Goal: Task Accomplishment & Management: Manage account settings

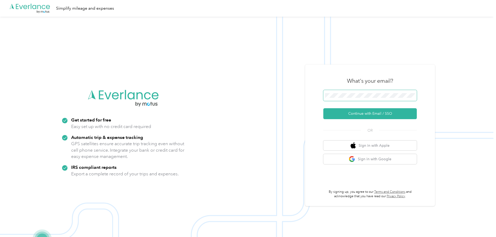
click at [360, 98] on span at bounding box center [369, 95] width 93 height 11
click at [362, 113] on button "Continue with Email / SSO" at bounding box center [369, 113] width 93 height 11
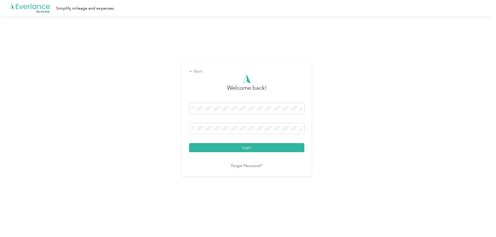
click at [240, 144] on button "Login" at bounding box center [246, 147] width 115 height 9
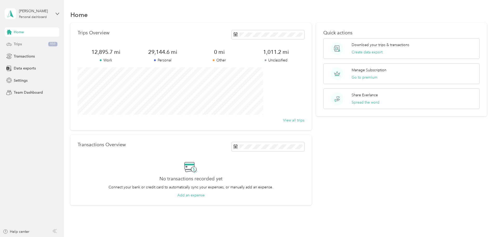
click at [20, 43] on span "Trips" at bounding box center [18, 43] width 8 height 5
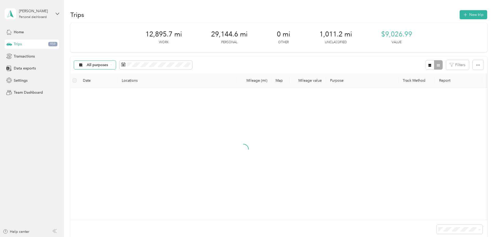
click at [108, 65] on span "All purposes" at bounding box center [98, 65] width 22 height 4
click at [139, 82] on span "Unclassified" at bounding box center [134, 82] width 25 height 5
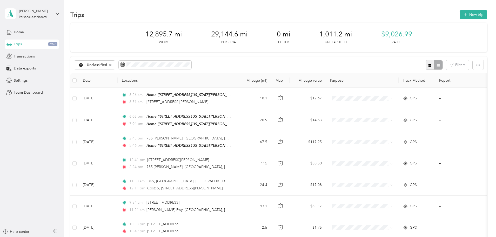
click at [428, 64] on icon "button" at bounding box center [429, 65] width 3 height 3
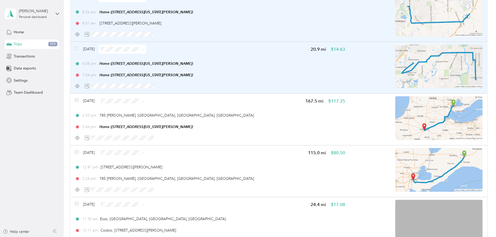
scroll to position [104, 0]
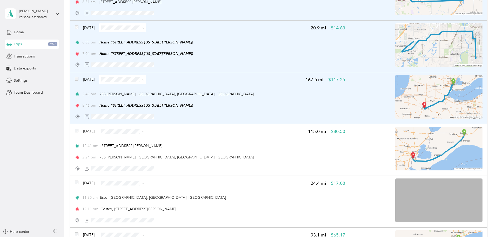
click at [410, 93] on img at bounding box center [438, 97] width 87 height 44
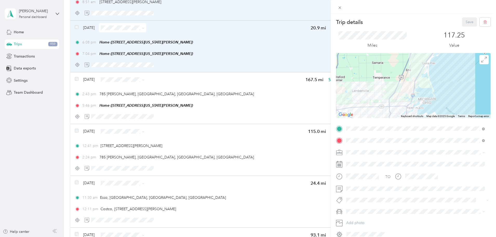
drag, startPoint x: 397, startPoint y: 62, endPoint x: 401, endPoint y: 98, distance: 36.4
click at [403, 102] on div at bounding box center [413, 85] width 154 height 65
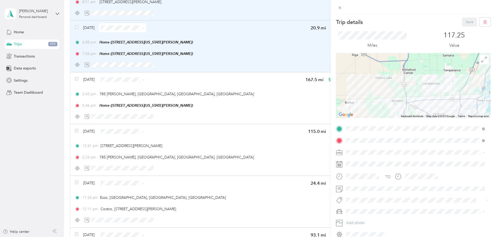
drag, startPoint x: 358, startPoint y: 104, endPoint x: 430, endPoint y: 100, distance: 72.5
click at [430, 100] on div at bounding box center [413, 85] width 154 height 65
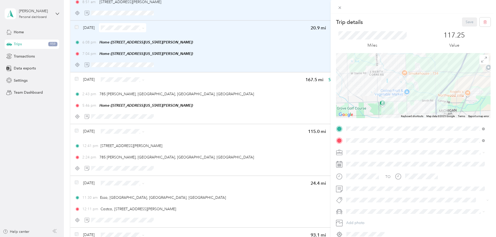
drag, startPoint x: 456, startPoint y: 84, endPoint x: 381, endPoint y: 81, distance: 74.6
click at [381, 81] on div at bounding box center [413, 85] width 154 height 65
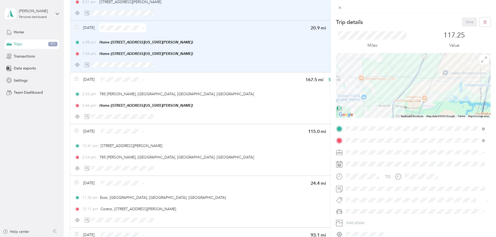
drag, startPoint x: 437, startPoint y: 75, endPoint x: 393, endPoint y: 80, distance: 44.0
click at [393, 80] on div at bounding box center [413, 85] width 154 height 65
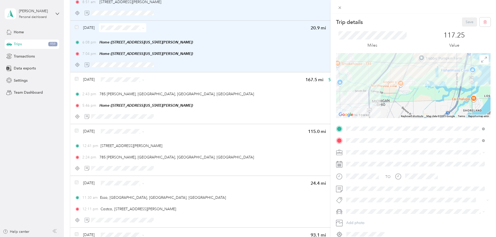
drag, startPoint x: 474, startPoint y: 90, endPoint x: 451, endPoint y: 75, distance: 27.4
click at [451, 75] on div at bounding box center [413, 85] width 154 height 65
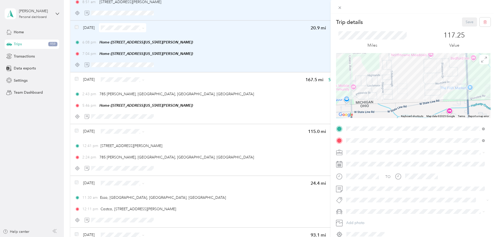
drag, startPoint x: 362, startPoint y: 98, endPoint x: 440, endPoint y: 86, distance: 79.1
click at [440, 86] on div at bounding box center [413, 85] width 154 height 65
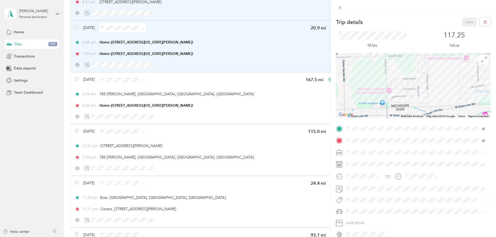
drag, startPoint x: 382, startPoint y: 79, endPoint x: 414, endPoint y: 70, distance: 33.1
click at [414, 70] on div at bounding box center [413, 85] width 154 height 65
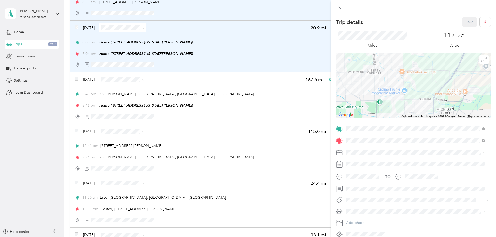
drag, startPoint x: 402, startPoint y: 73, endPoint x: 399, endPoint y: 106, distance: 32.4
click at [400, 111] on div at bounding box center [413, 85] width 154 height 65
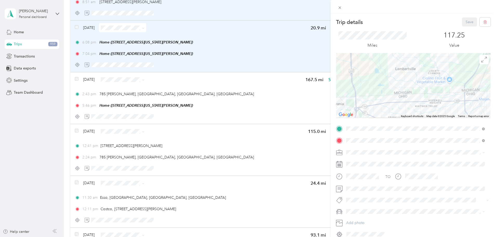
drag, startPoint x: 369, startPoint y: 96, endPoint x: 431, endPoint y: 86, distance: 63.0
click at [431, 86] on div at bounding box center [413, 85] width 154 height 65
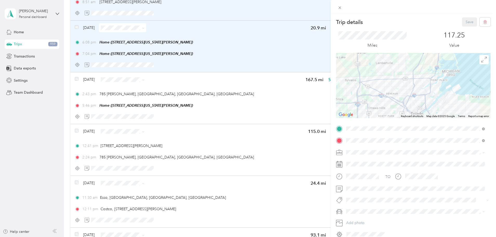
drag, startPoint x: 405, startPoint y: 106, endPoint x: 392, endPoint y: 86, distance: 23.7
click at [389, 87] on div at bounding box center [413, 85] width 154 height 65
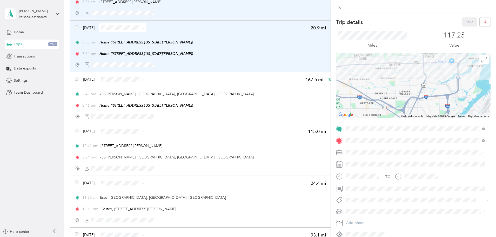
drag, startPoint x: 397, startPoint y: 120, endPoint x: 405, endPoint y: 79, distance: 42.3
click at [405, 79] on div "Trip details Save This trip cannot be edited because it is either under review,…" at bounding box center [413, 127] width 154 height 220
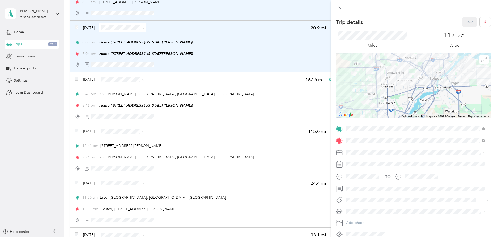
drag, startPoint x: 388, startPoint y: 88, endPoint x: 395, endPoint y: 62, distance: 26.6
click at [398, 62] on div at bounding box center [413, 85] width 154 height 65
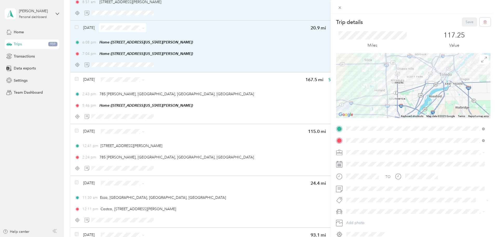
drag, startPoint x: 377, startPoint y: 76, endPoint x: 380, endPoint y: 93, distance: 16.8
click at [380, 93] on div at bounding box center [413, 85] width 154 height 65
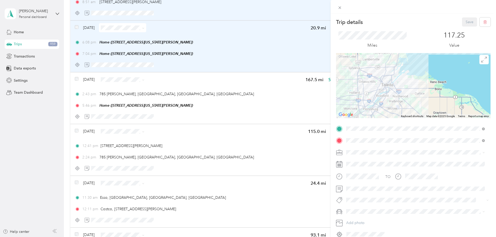
drag, startPoint x: 368, startPoint y: 99, endPoint x: 381, endPoint y: 81, distance: 22.1
click at [380, 81] on div at bounding box center [413, 85] width 154 height 65
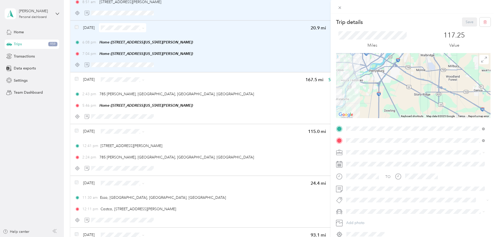
drag, startPoint x: 354, startPoint y: 72, endPoint x: 399, endPoint y: 92, distance: 49.4
click at [400, 92] on div at bounding box center [413, 85] width 154 height 65
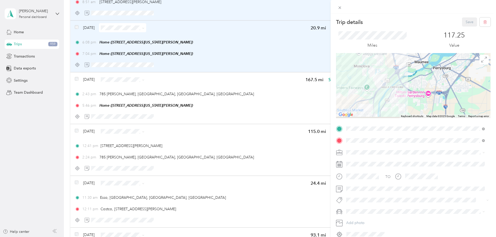
drag, startPoint x: 400, startPoint y: 79, endPoint x: 398, endPoint y: 72, distance: 6.8
click at [398, 72] on div at bounding box center [413, 85] width 154 height 65
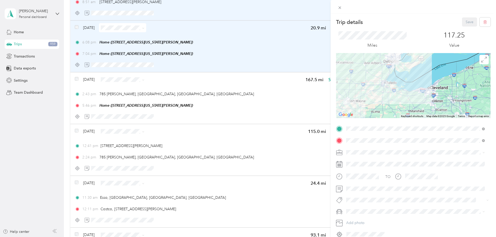
click at [112, 78] on div "Trip details Save This trip cannot be edited because it is either under review,…" at bounding box center [248, 118] width 496 height 237
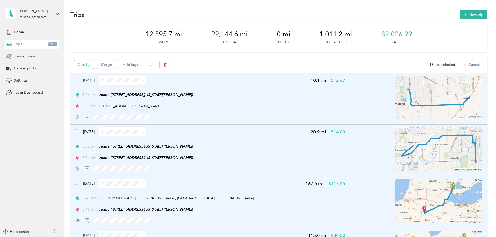
click at [94, 62] on button "Classify" at bounding box center [84, 64] width 20 height 9
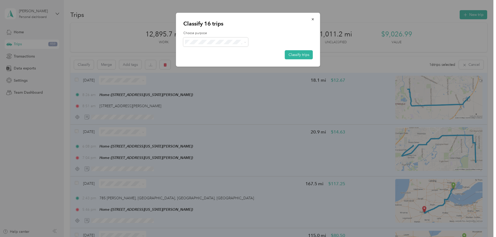
click at [205, 60] on span "Personal" at bounding box center [220, 60] width 48 height 5
click at [294, 54] on button "Classify trips" at bounding box center [299, 54] width 28 height 9
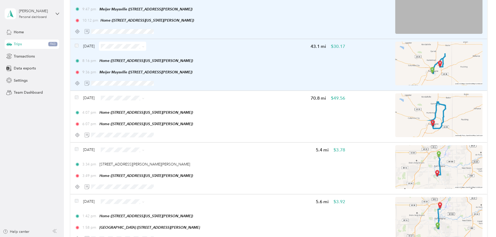
scroll to position [26, 0]
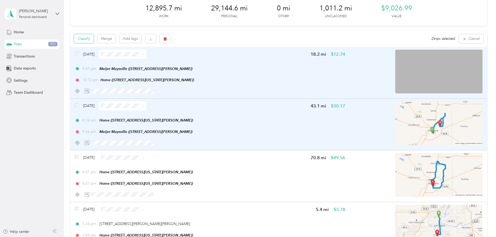
click at [94, 37] on button "Classify" at bounding box center [84, 38] width 20 height 9
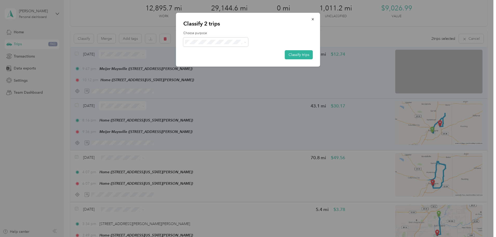
drag, startPoint x: 207, startPoint y: 53, endPoint x: 217, endPoint y: 52, distance: 10.1
click at [208, 53] on li "Work" at bounding box center [215, 51] width 65 height 9
click at [305, 53] on button "Classify trips" at bounding box center [299, 54] width 28 height 9
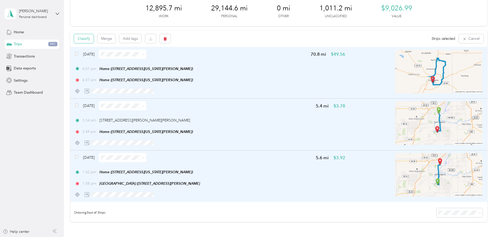
click at [94, 37] on button "Classify" at bounding box center [84, 38] width 20 height 9
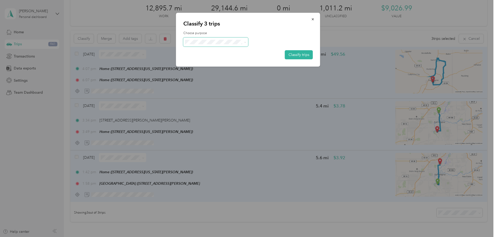
click at [208, 44] on span at bounding box center [215, 41] width 65 height 9
click at [201, 60] on span "Personal" at bounding box center [220, 60] width 48 height 5
click at [299, 52] on button "Classify trips" at bounding box center [299, 54] width 28 height 9
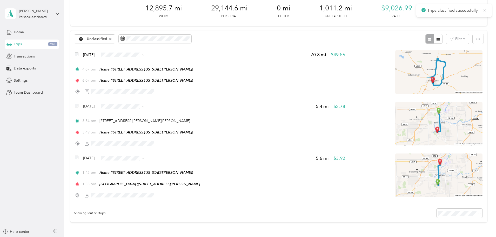
scroll to position [14, 0]
